Goal: Use online tool/utility

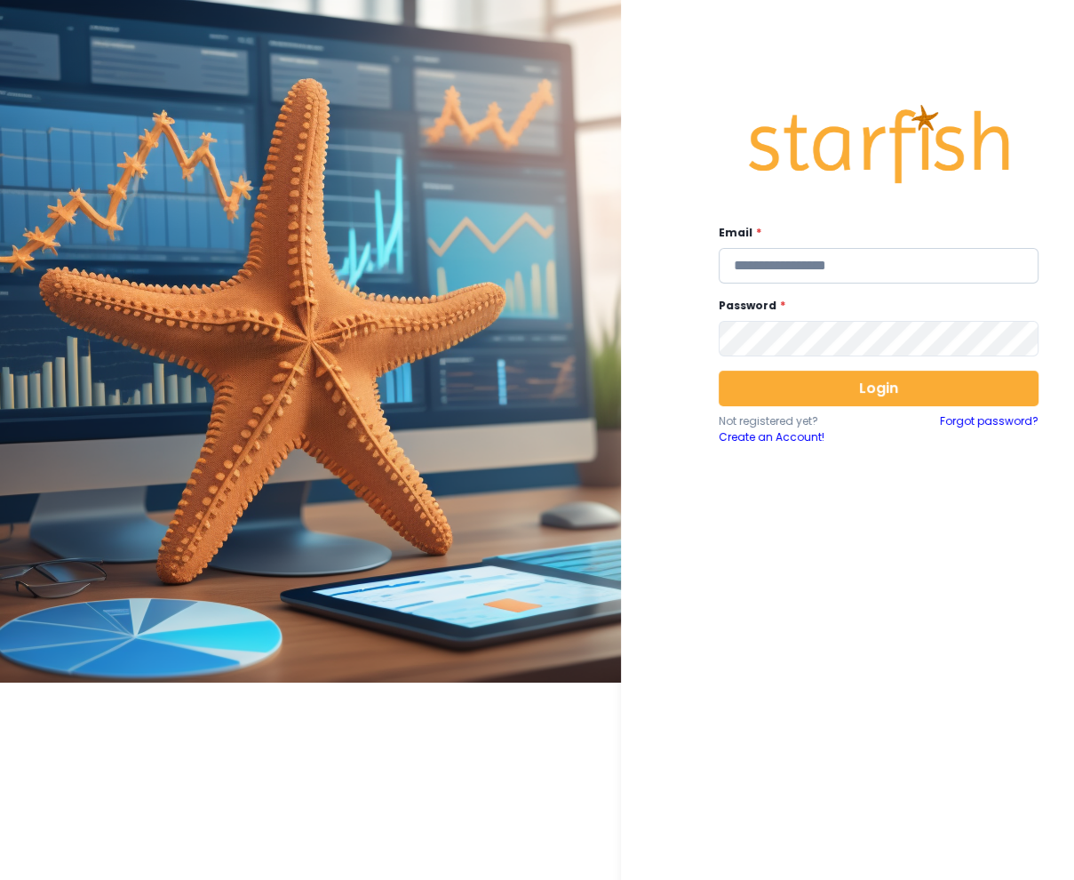
click at [764, 269] on input "email" at bounding box center [879, 266] width 320 height 36
type input "**********"
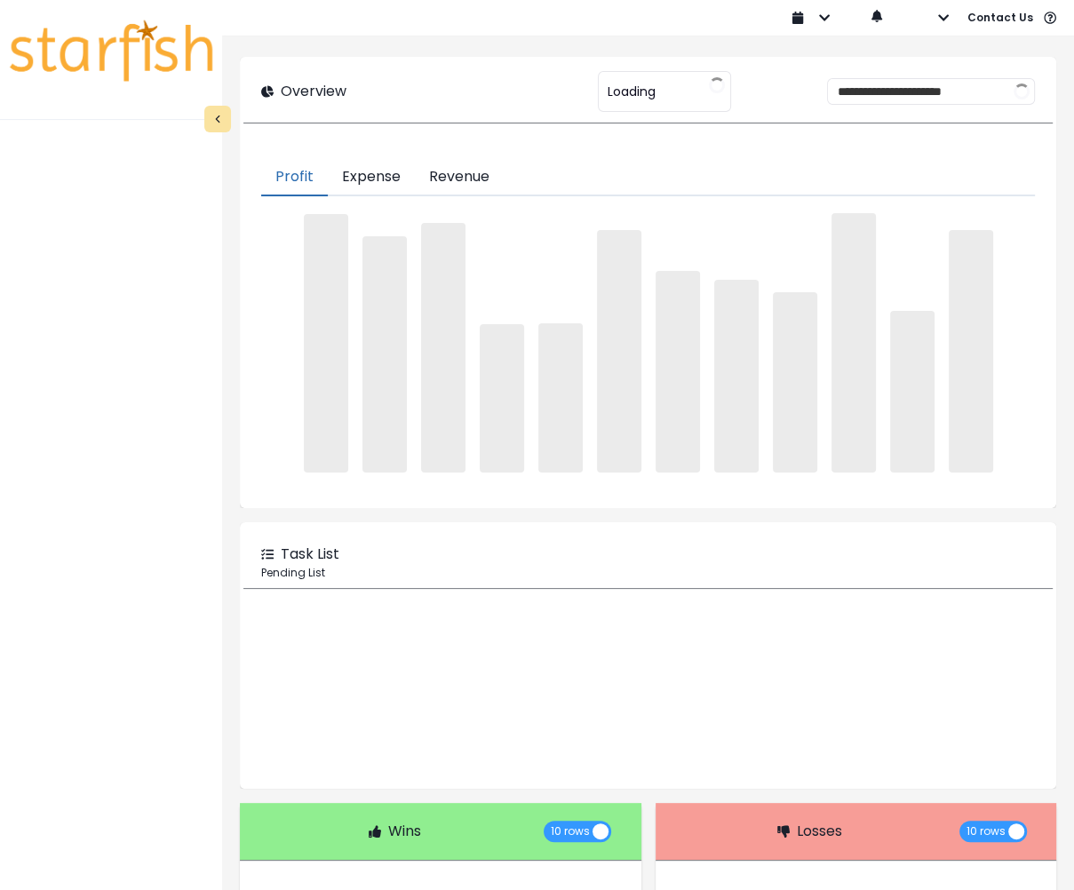
type input "*******"
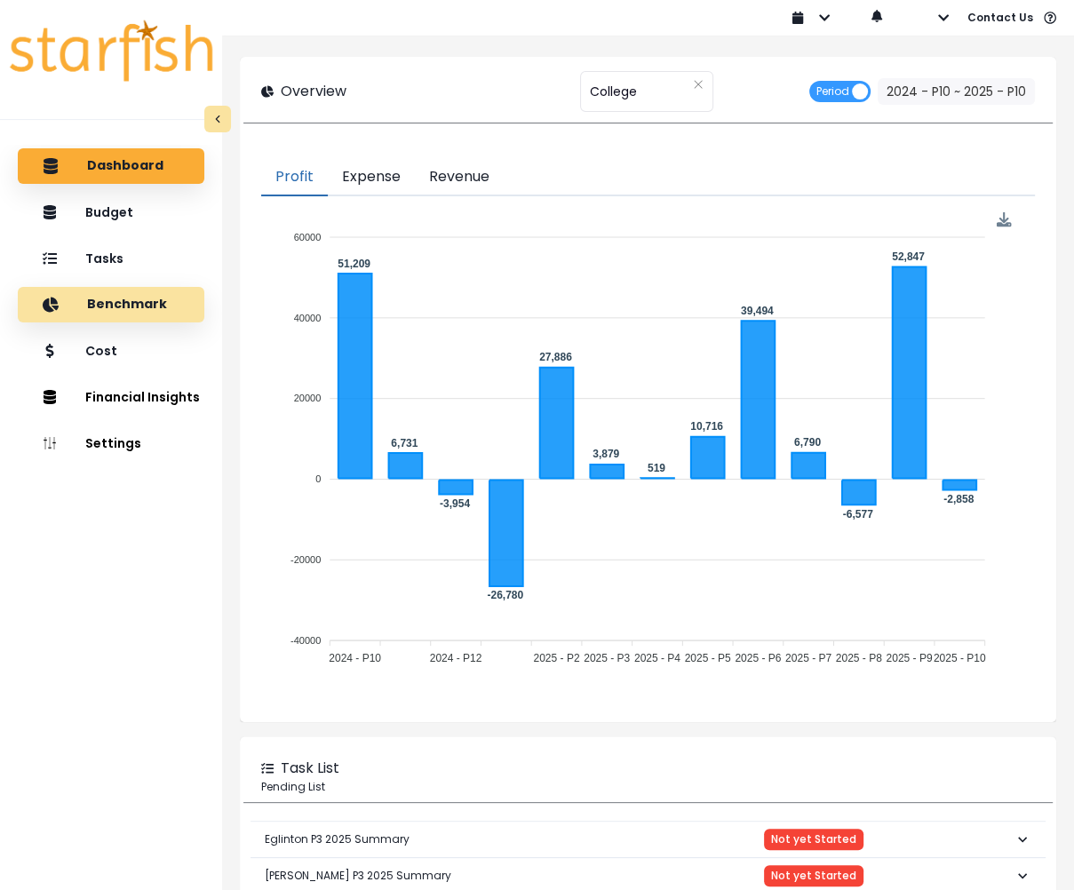
click at [112, 297] on p "Benchmark" at bounding box center [127, 305] width 80 height 16
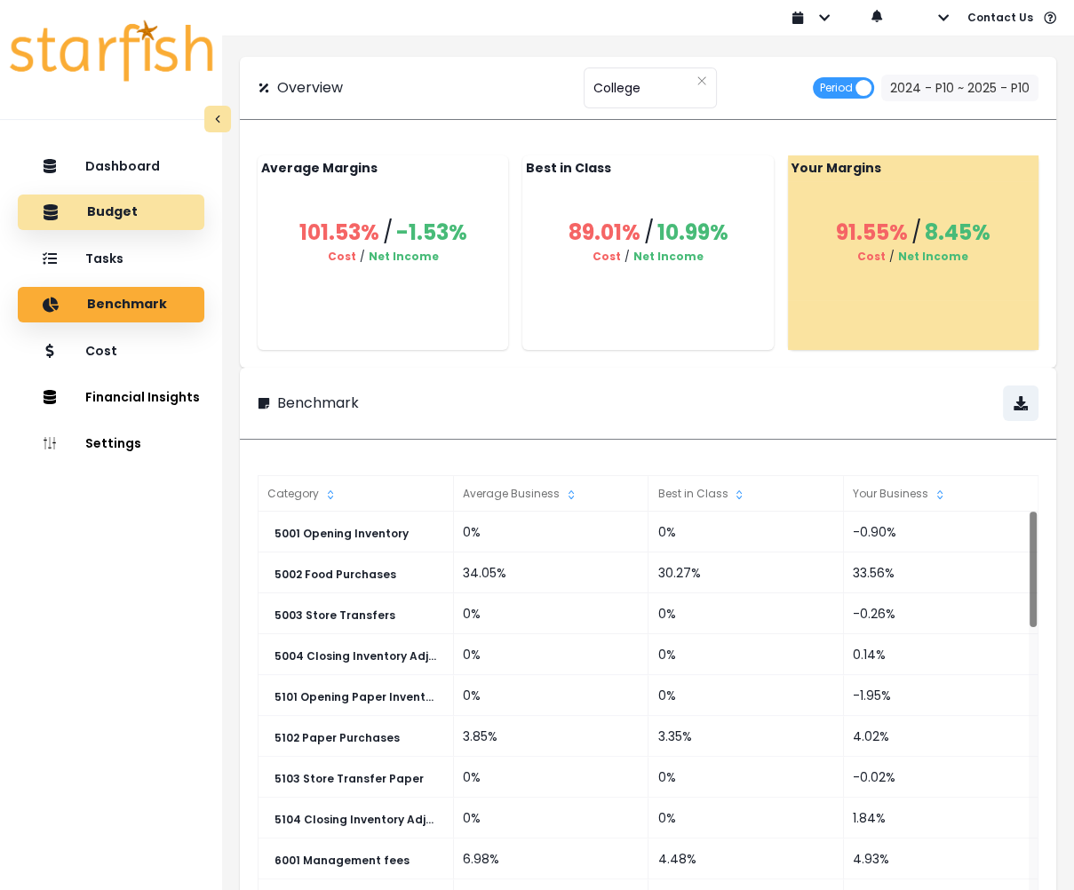
click at [134, 222] on div "Budget" at bounding box center [111, 212] width 158 height 37
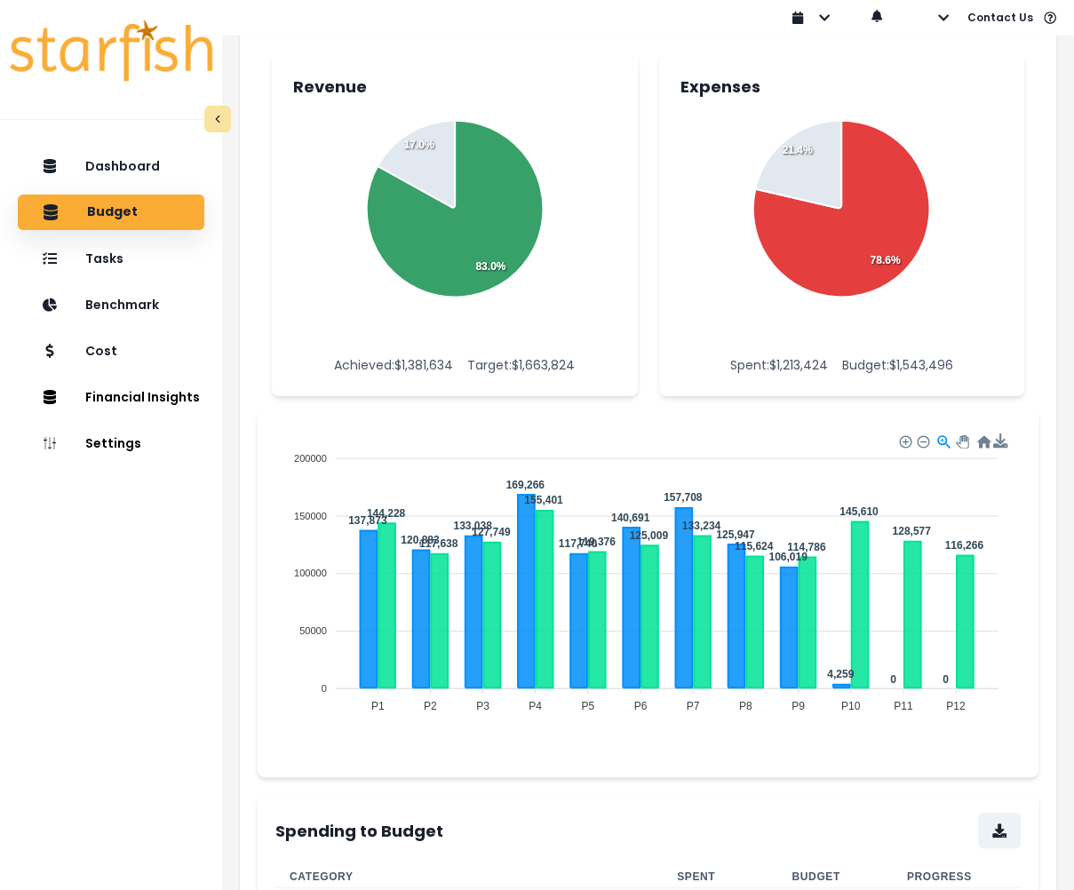
scroll to position [231, 0]
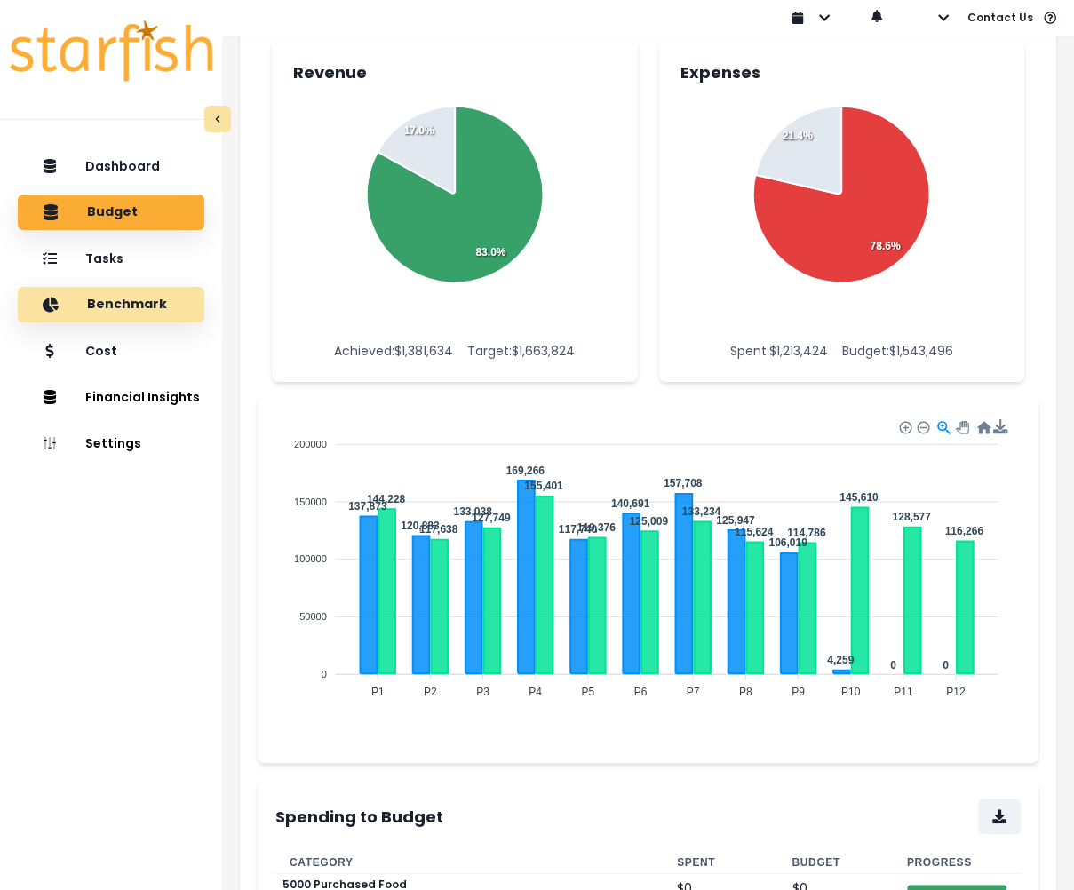
click at [137, 299] on p "Benchmark" at bounding box center [127, 305] width 80 height 16
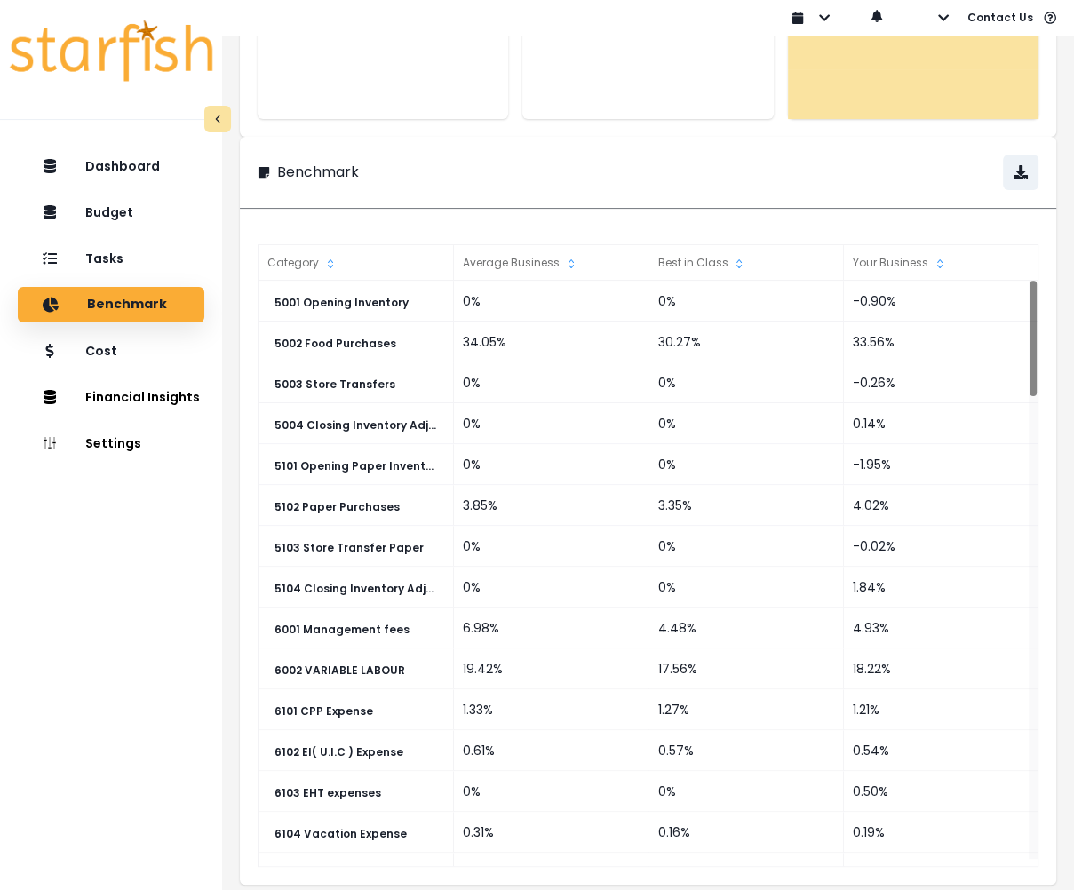
scroll to position [0, 0]
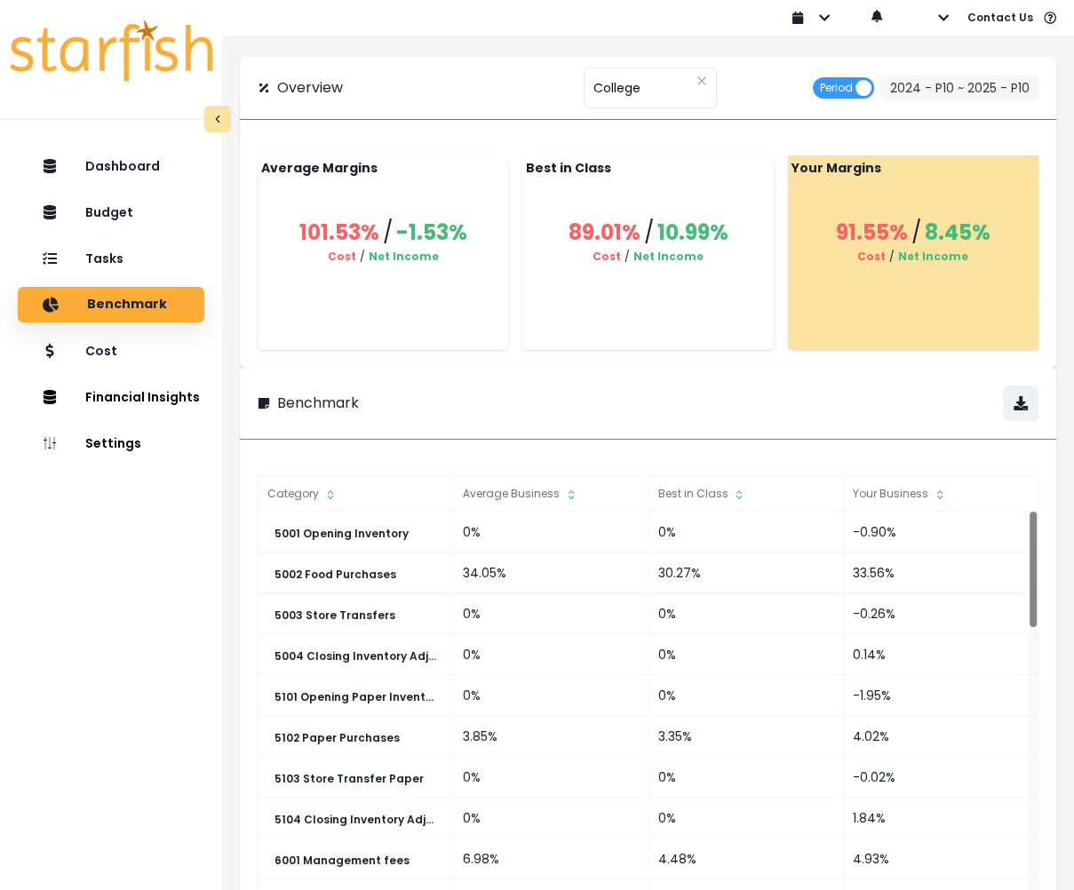
click at [882, 485] on div "Your Business" at bounding box center [941, 494] width 195 height 36
click at [873, 492] on div "Your Business" at bounding box center [941, 494] width 195 height 36
click at [884, 483] on div "Your Business" at bounding box center [941, 494] width 195 height 36
